Goal: Information Seeking & Learning: Learn about a topic

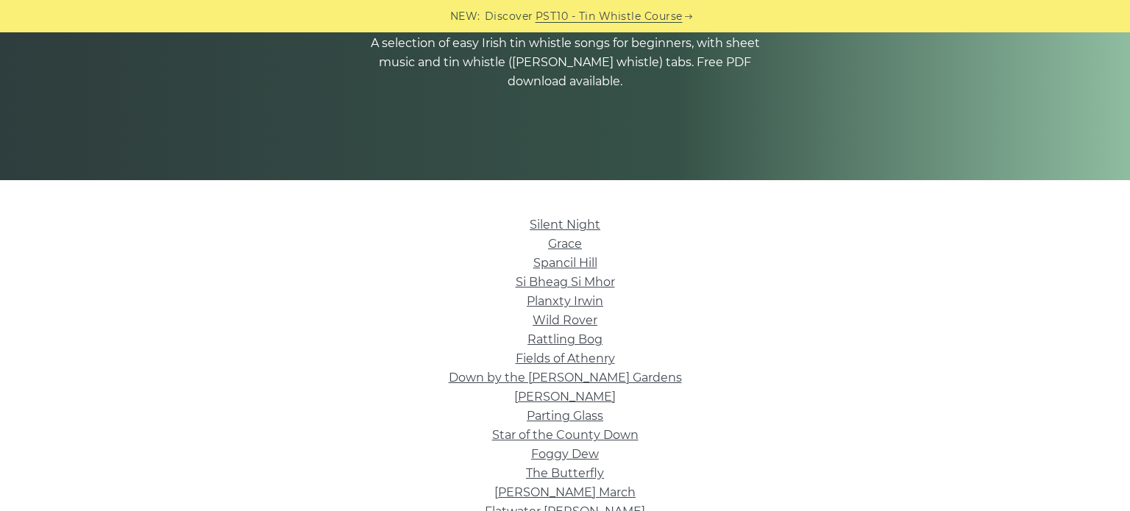
scroll to position [235, 0]
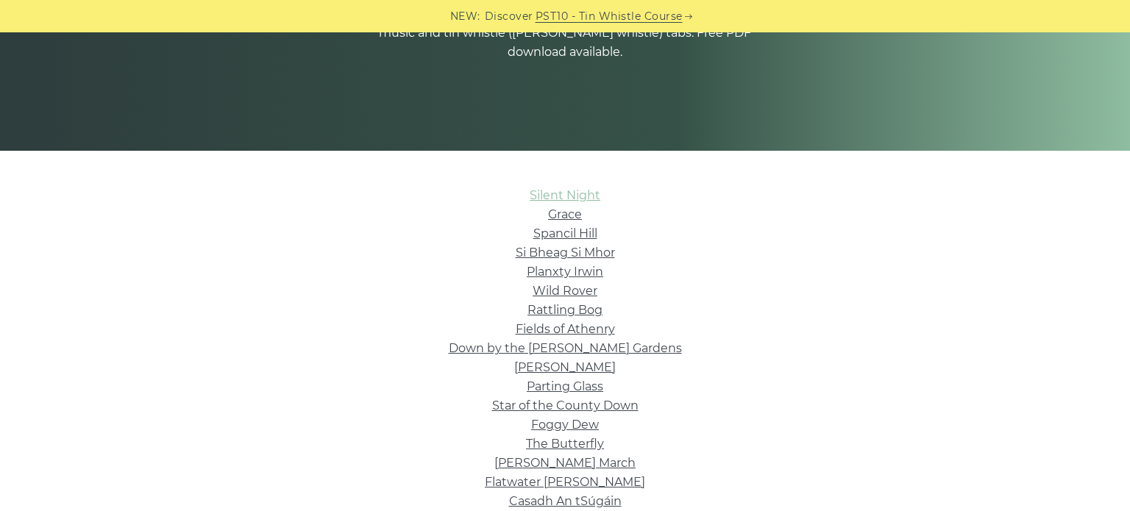
click at [575, 198] on link "Silent Night" at bounding box center [565, 195] width 71 height 14
click at [592, 254] on link "Si­ Bheag Si­ Mhor" at bounding box center [565, 253] width 99 height 14
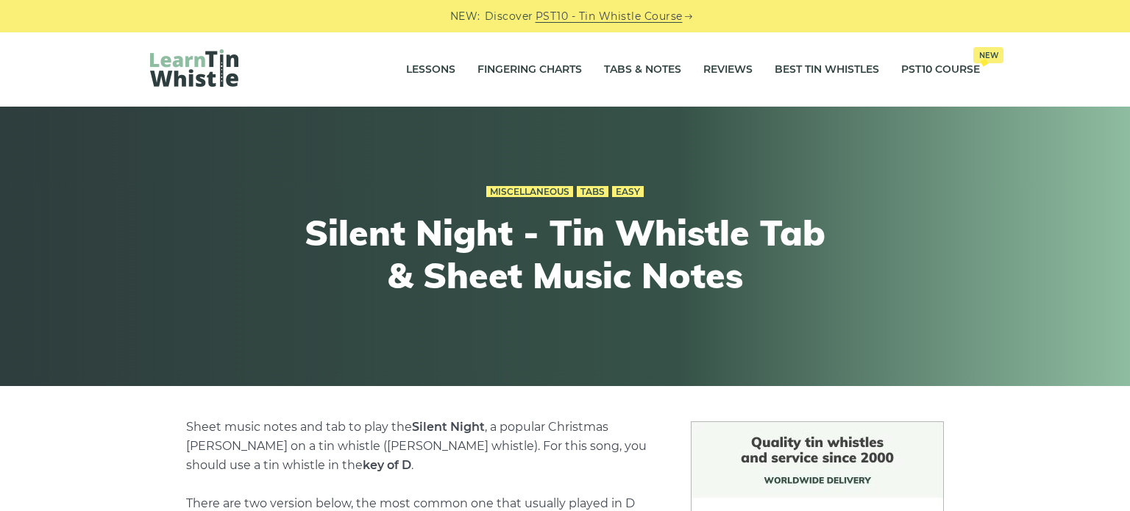
click at [1120, 362] on div "Miscellaneous Tabs Easy Silent Night - Tin Whistle Tab & Sheet Music Notes" at bounding box center [565, 247] width 1130 height 280
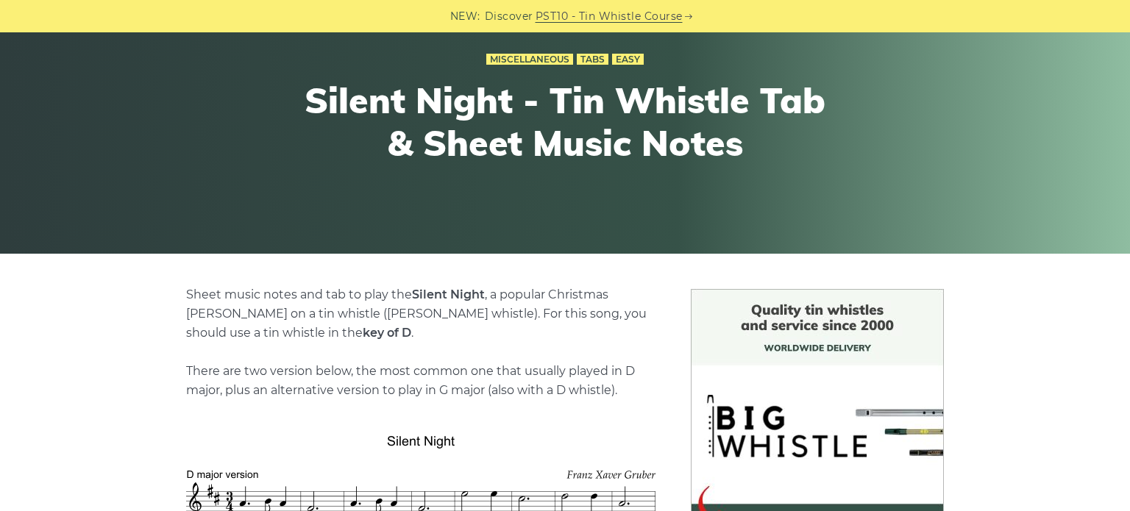
scroll to position [147, 0]
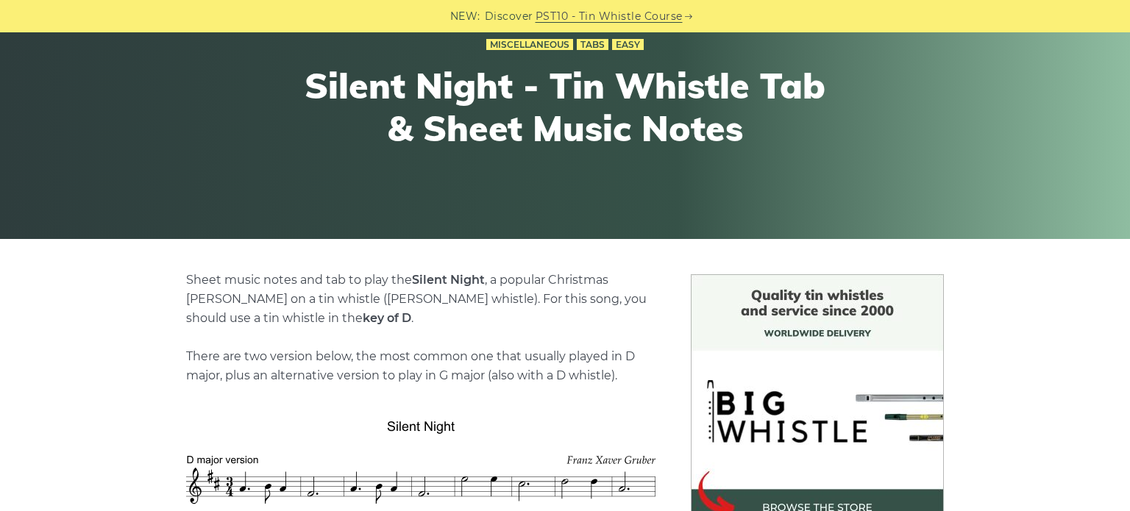
click at [553, 352] on p "Sheet music notes and tab to play the Silent Night , a popular Christmas carol …" at bounding box center [420, 328] width 469 height 115
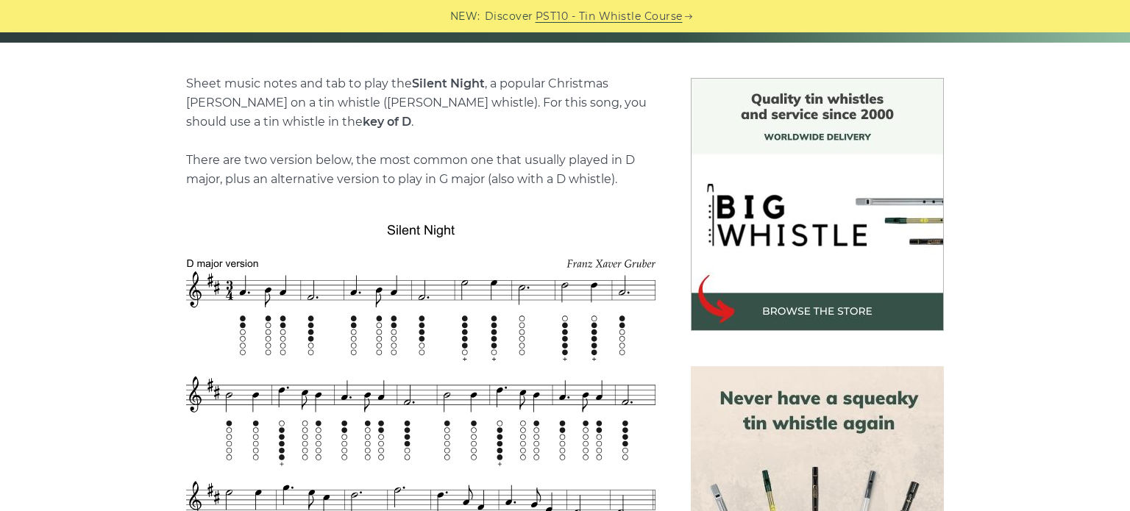
scroll to position [383, 0]
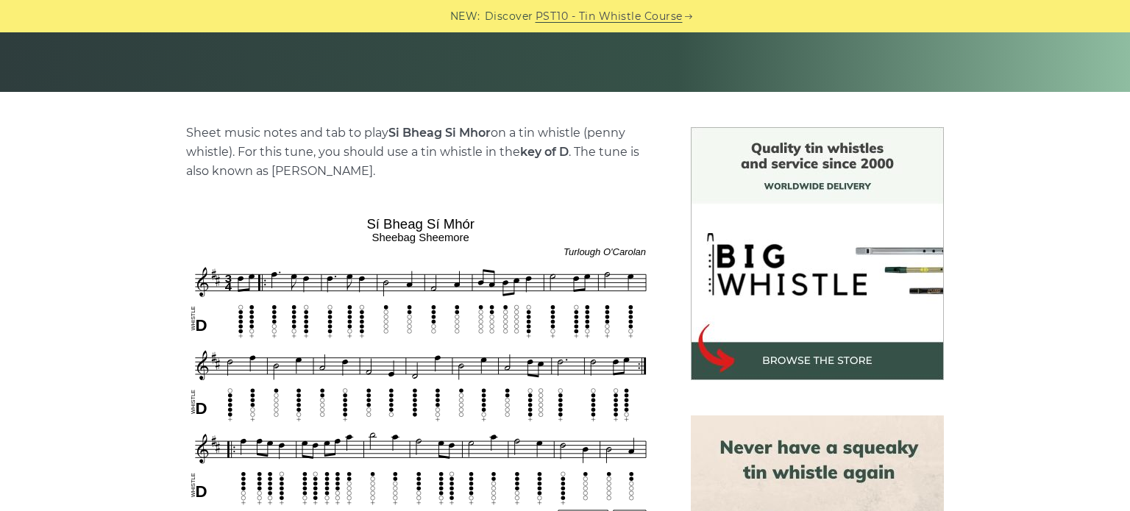
scroll to position [324, 0]
